Goal: Task Accomplishment & Management: Manage account settings

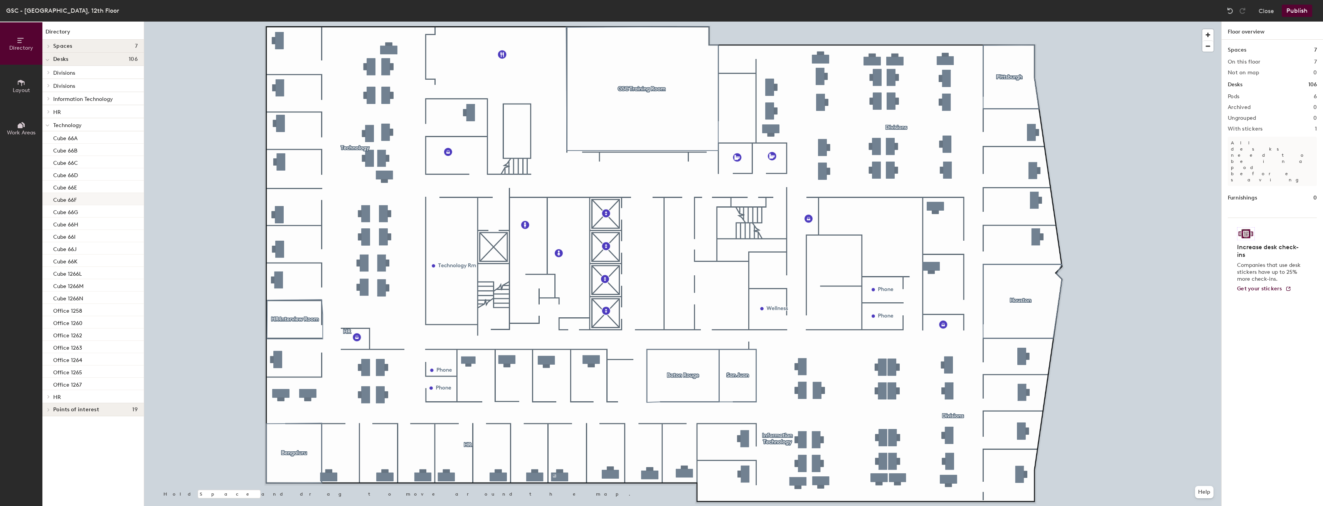
click at [66, 199] on p "Cube 66F" at bounding box center [65, 199] width 24 height 9
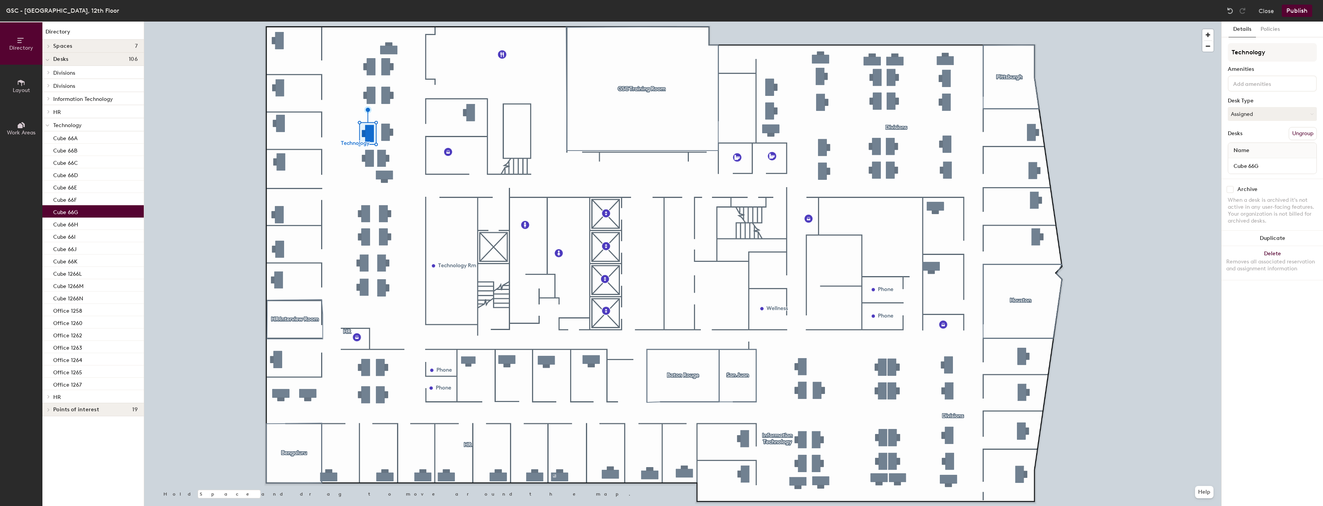
click at [69, 212] on p "Cube 66G" at bounding box center [65, 211] width 25 height 9
click at [1261, 113] on button "Assigned" at bounding box center [1272, 114] width 89 height 14
click at [1251, 138] on div "Assigned" at bounding box center [1266, 138] width 77 height 12
click at [1274, 12] on button "Close" at bounding box center [1265, 11] width 15 height 12
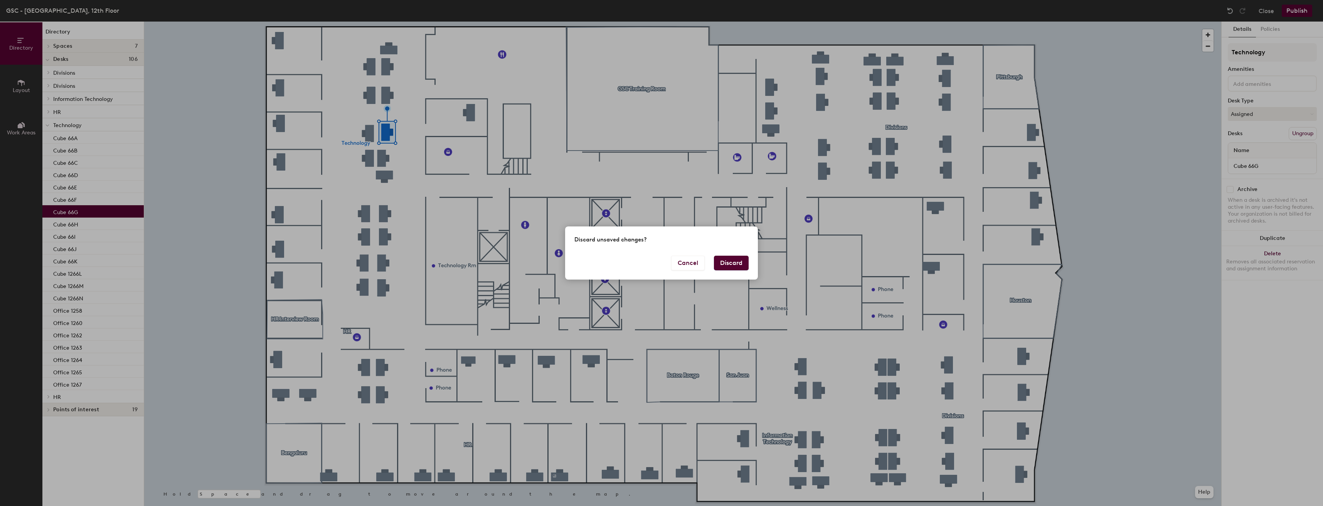
click at [735, 265] on button "Discard" at bounding box center [731, 263] width 35 height 15
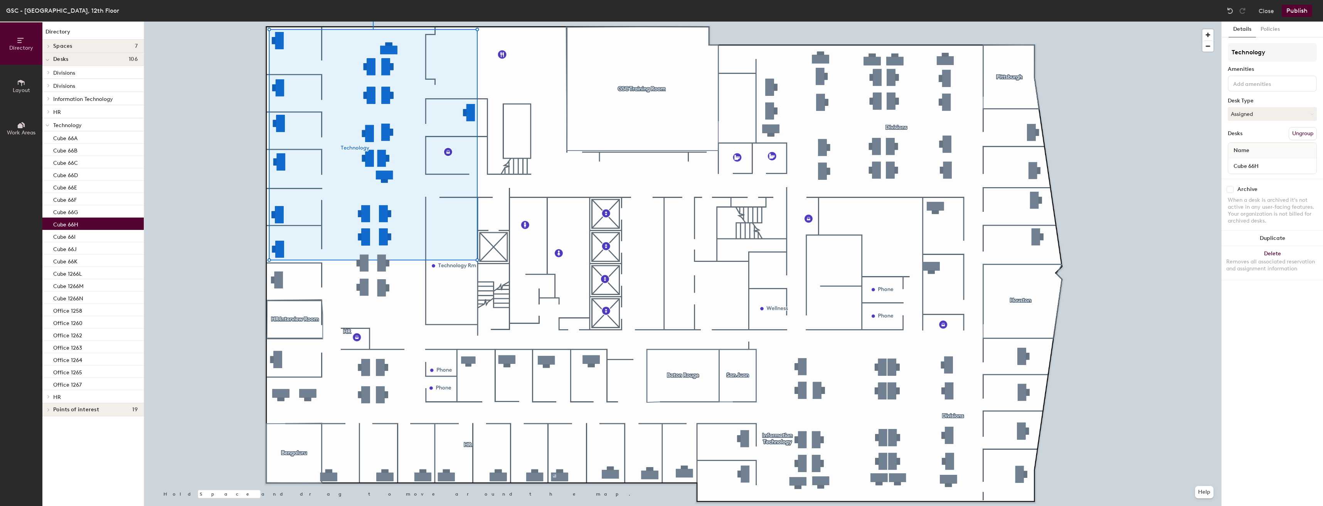
click at [81, 224] on div "Cube 66H" at bounding box center [92, 224] width 101 height 12
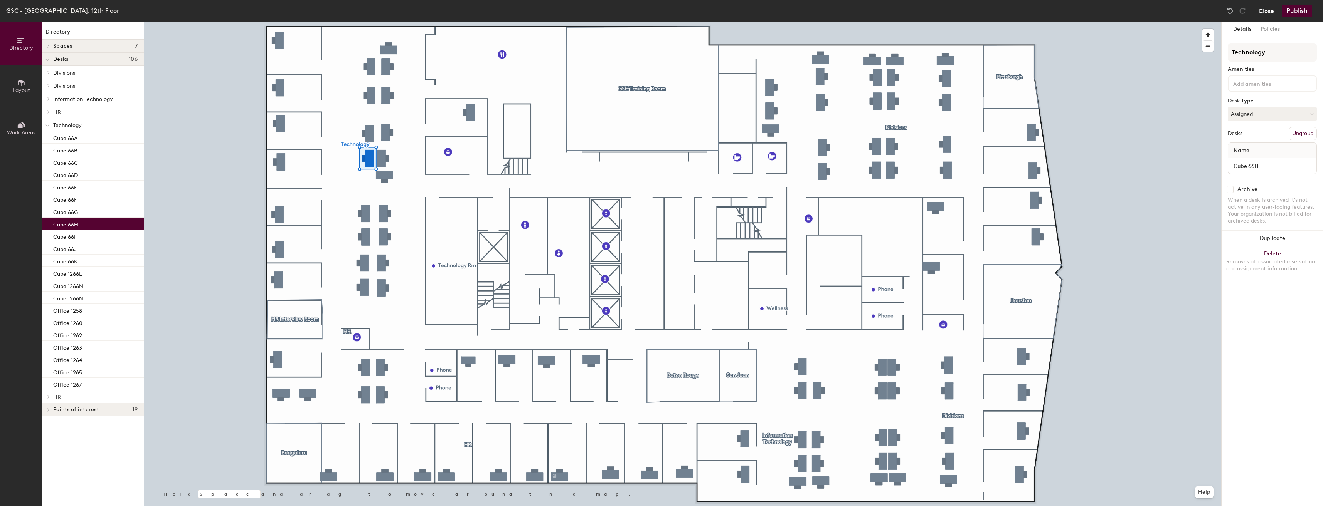
click at [1266, 12] on button "Close" at bounding box center [1265, 11] width 15 height 12
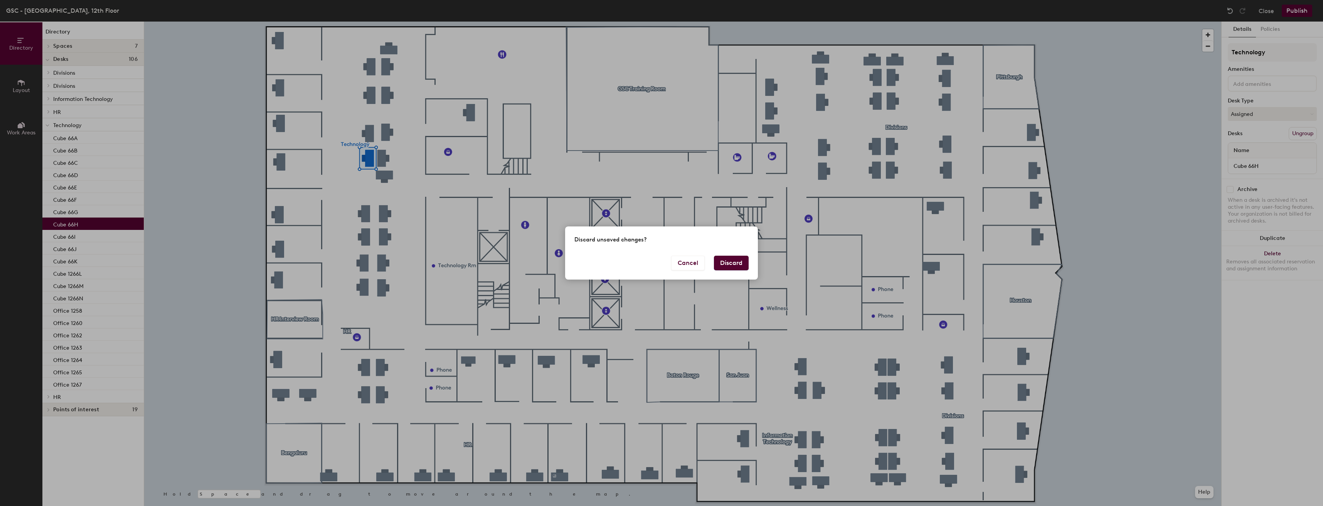
click at [738, 263] on button "Discard" at bounding box center [731, 263] width 35 height 15
